Goal: Task Accomplishment & Management: Manage account settings

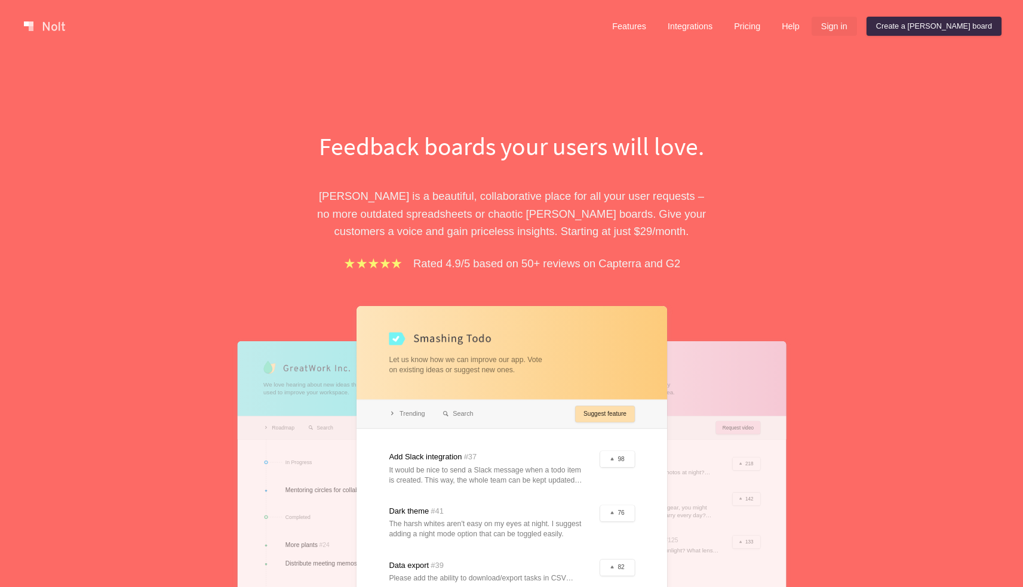
click at [857, 32] on link "Sign in" at bounding box center [833, 26] width 45 height 19
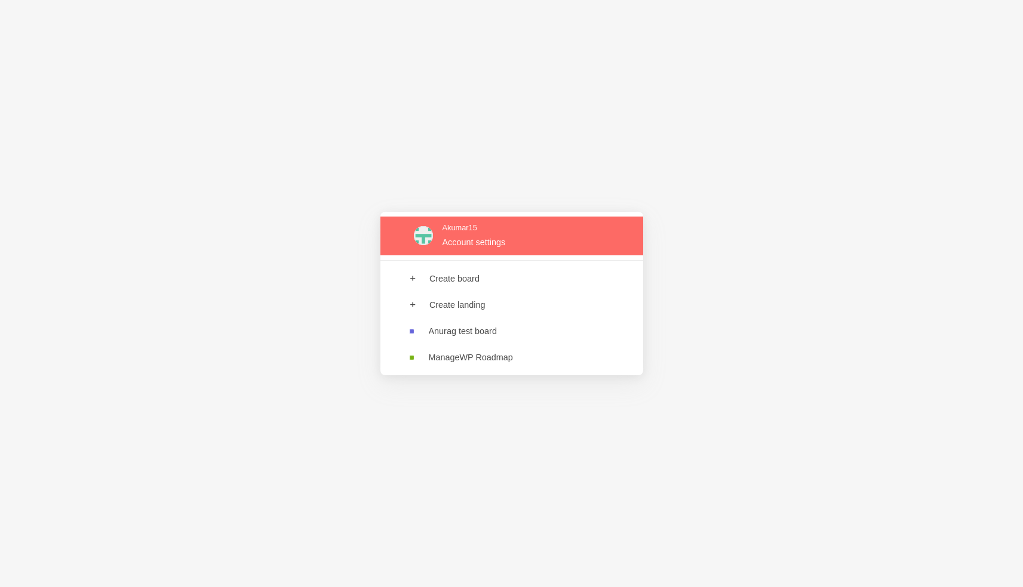
click at [462, 247] on link at bounding box center [511, 236] width 263 height 39
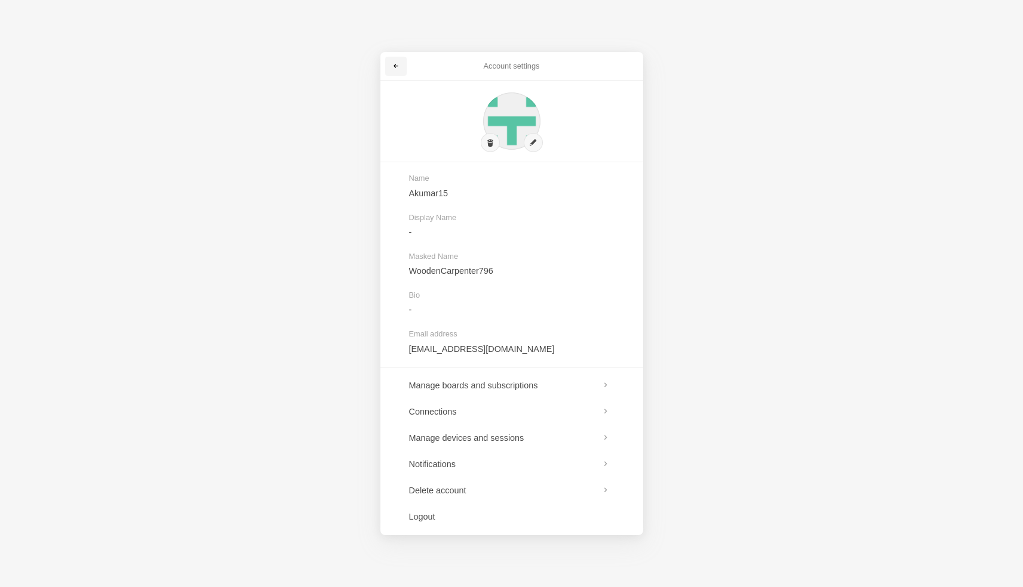
click at [397, 62] on link at bounding box center [395, 66] width 21 height 19
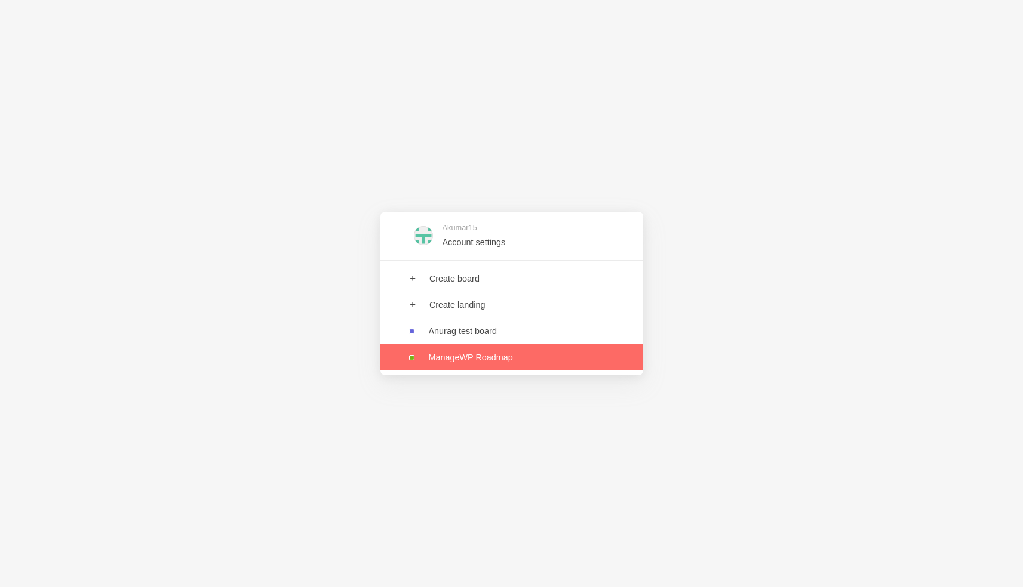
click at [452, 357] on link at bounding box center [511, 357] width 263 height 26
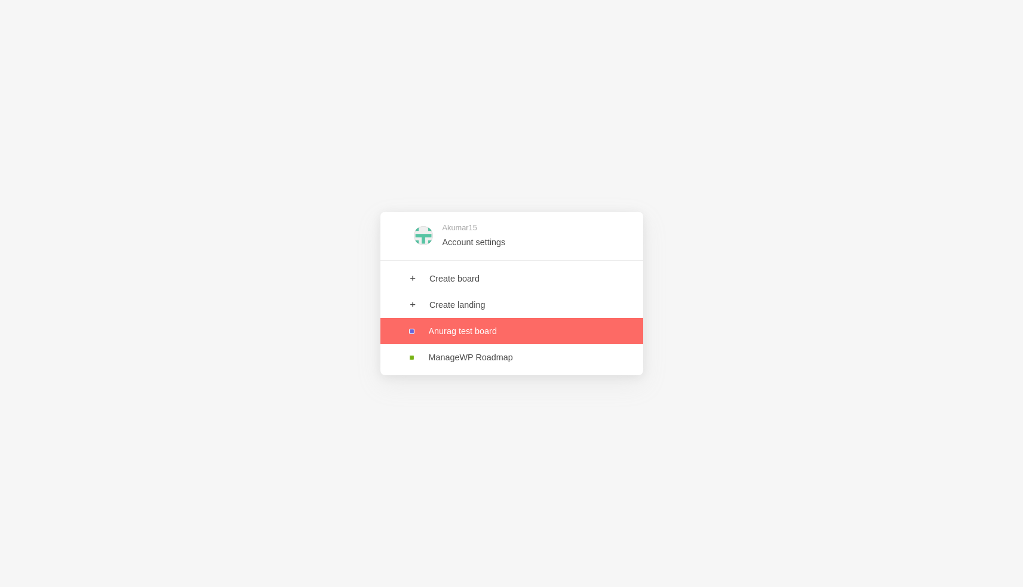
click at [445, 331] on link at bounding box center [511, 331] width 263 height 26
